Goal: Information Seeking & Learning: Find specific page/section

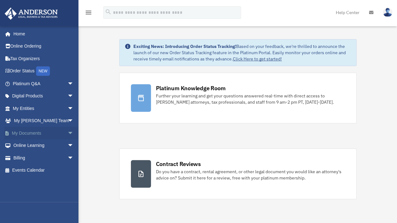
click at [67, 130] on span "arrow_drop_down" at bounding box center [73, 133] width 13 height 13
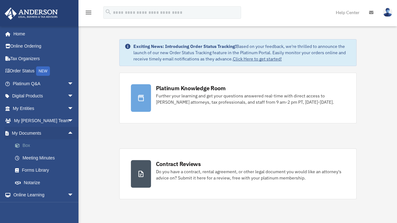
click at [31, 146] on link "Box" at bounding box center [46, 146] width 74 height 13
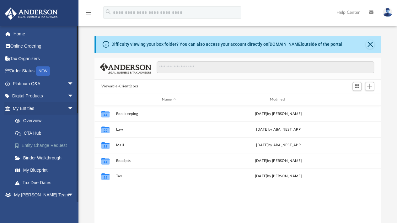
scroll to position [138, 282]
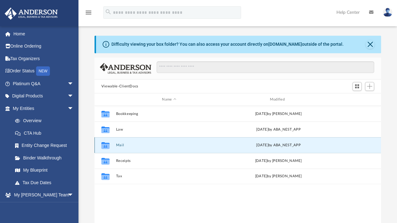
click at [133, 146] on button "Mail" at bounding box center [169, 145] width 106 height 4
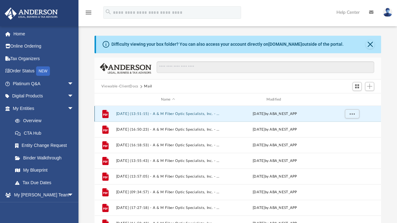
click at [168, 114] on button "2024.06.20 (13:51:15) - A & M Fiber Optic Specialists, Inc. - Mail from EFTPS E…" at bounding box center [168, 114] width 104 height 4
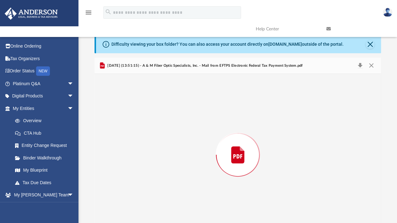
scroll to position [13, 0]
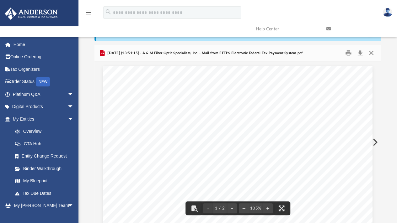
click at [368, 51] on button "Close" at bounding box center [370, 53] width 11 height 10
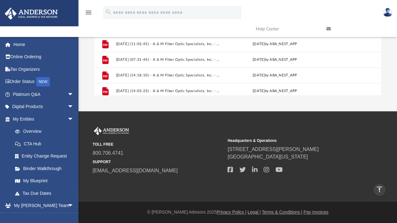
scroll to position [277, 0]
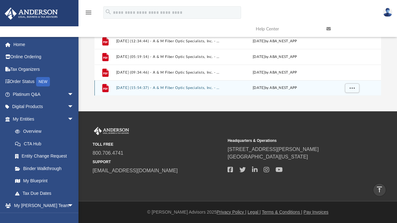
click at [195, 88] on button "2025.08.14 (15:54:37) - A & M Fiber Optic Specialists, Inc. - Mail from Mid-Con…" at bounding box center [168, 88] width 104 height 4
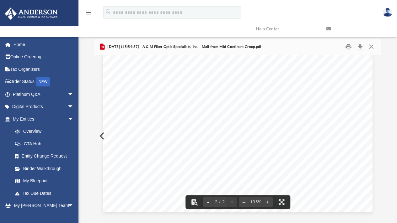
scroll to position [0, 0]
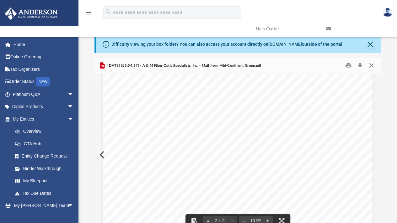
click at [371, 64] on button "Close" at bounding box center [370, 66] width 11 height 10
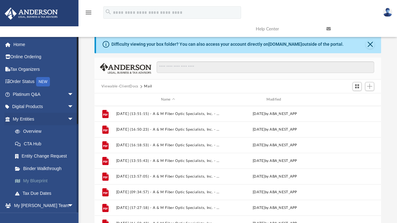
click at [41, 183] on link "My Blueprint" at bounding box center [46, 181] width 74 height 13
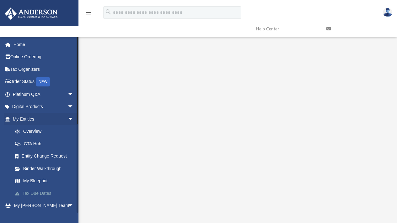
click at [41, 193] on link "Tax Due Dates" at bounding box center [46, 193] width 74 height 13
